Goal: Transaction & Acquisition: Purchase product/service

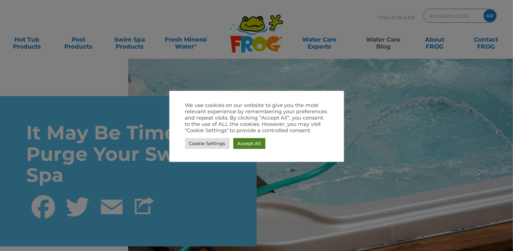
click at [249, 143] on link "Accept All" at bounding box center [249, 143] width 32 height 11
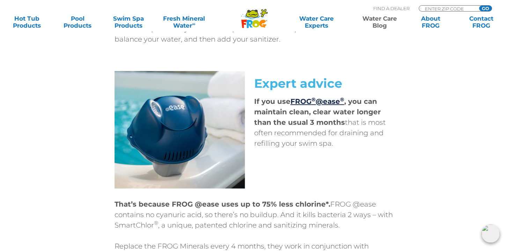
scroll to position [2920, 0]
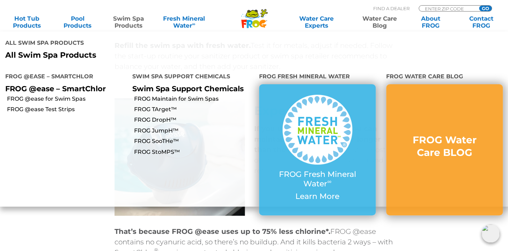
click at [128, 20] on link "Swim Spa Products" at bounding box center [128, 22] width 39 height 14
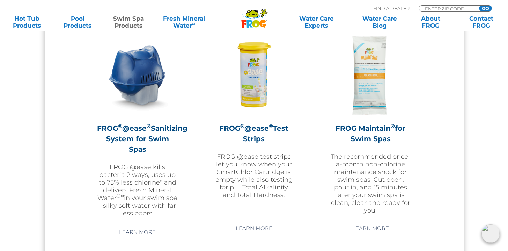
scroll to position [604, 0]
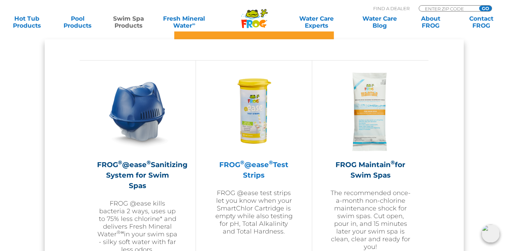
click at [277, 122] on img at bounding box center [253, 111] width 81 height 81
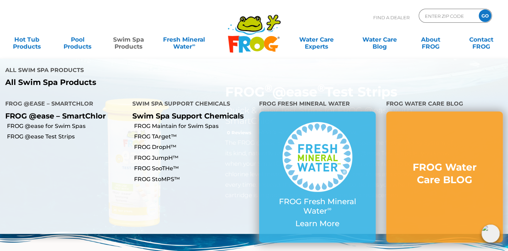
click at [131, 46] on link "Swim Spa Products" at bounding box center [128, 39] width 39 height 14
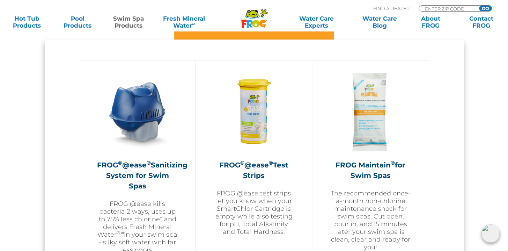
scroll to position [637, 0]
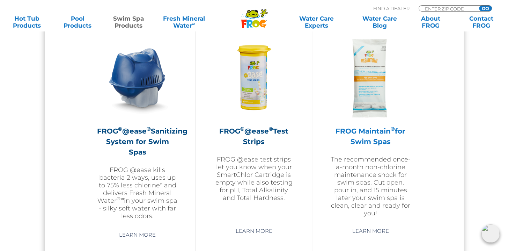
click at [370, 104] on img at bounding box center [370, 77] width 81 height 81
